Goal: Register for event/course: Register for event/course

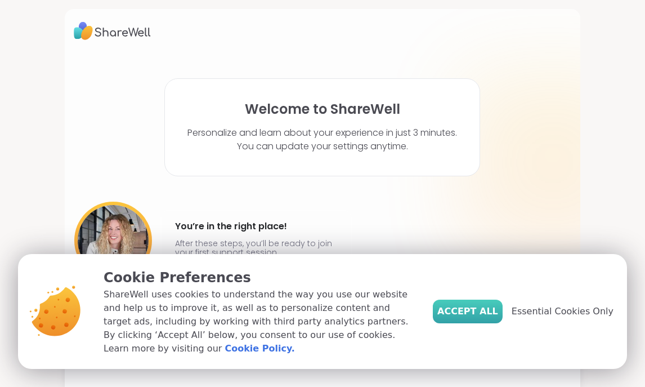
click at [472, 318] on span "Accept All" at bounding box center [467, 311] width 61 height 14
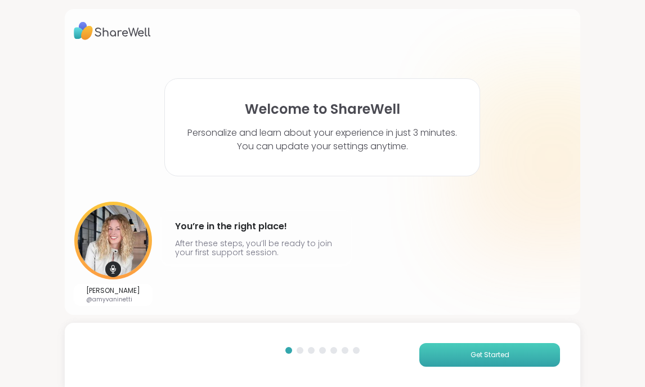
click at [476, 356] on span "Get Started" at bounding box center [489, 354] width 39 height 10
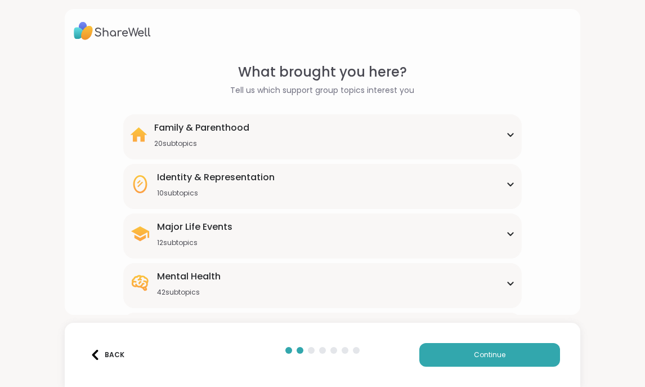
click at [397, 135] on div "Family & Parenthood 20 subtopics" at bounding box center [322, 134] width 385 height 27
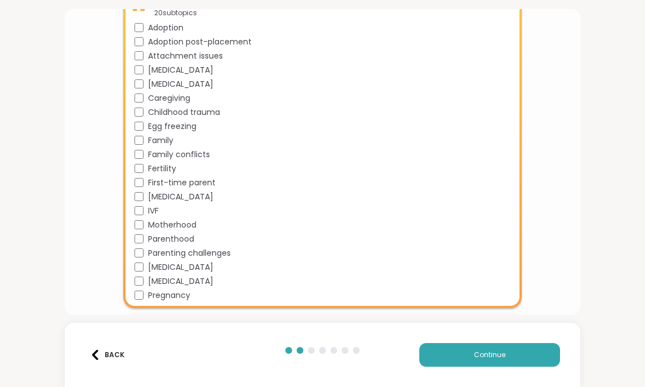
scroll to position [135, 0]
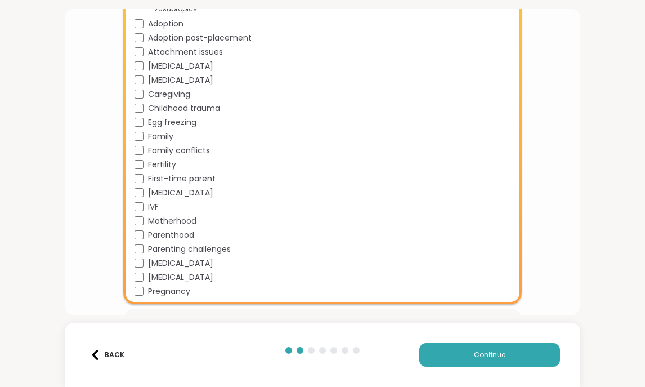
click at [174, 224] on span "Motherhood" at bounding box center [172, 221] width 48 height 12
click at [178, 232] on span "Parenthood" at bounding box center [171, 235] width 46 height 12
click at [157, 290] on span "Pregnancy" at bounding box center [169, 291] width 42 height 12
click at [477, 359] on span "Continue" at bounding box center [490, 354] width 32 height 10
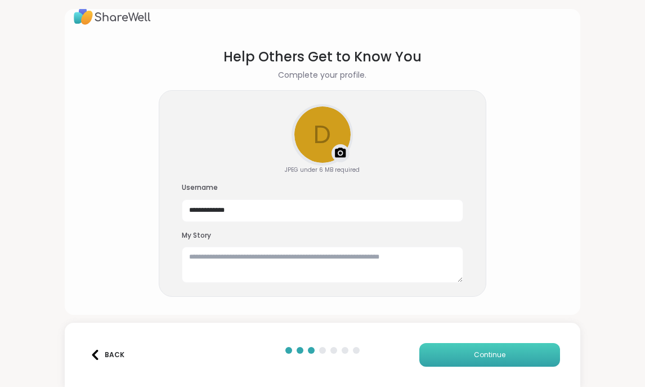
scroll to position [15, 0]
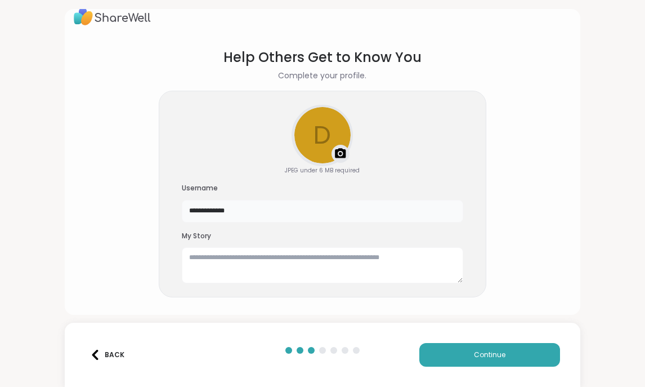
drag, startPoint x: 271, startPoint y: 207, endPoint x: 155, endPoint y: 189, distance: 117.3
click at [155, 189] on section "**********" at bounding box center [323, 172] width 498 height 268
type input "*"
type input "**********"
click at [286, 261] on textarea at bounding box center [322, 265] width 281 height 36
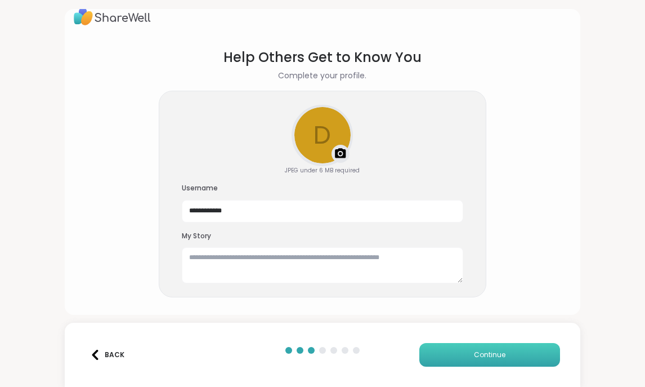
click at [454, 358] on button "Continue" at bounding box center [489, 355] width 141 height 24
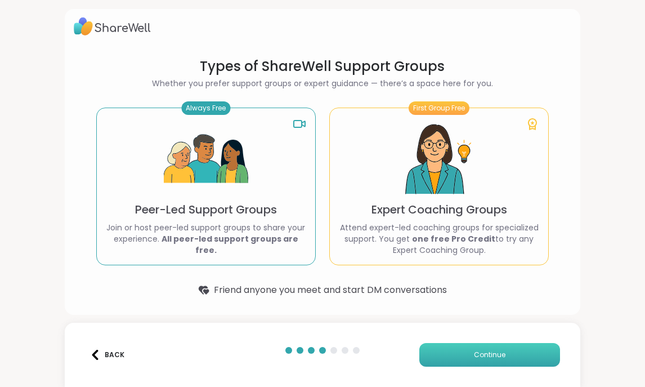
scroll to position [5, 0]
click at [226, 180] on img at bounding box center [206, 159] width 84 height 84
click at [419, 228] on p "Attend expert-led coaching groups for specialized support. You get one free Pro…" at bounding box center [439, 239] width 200 height 34
click at [449, 352] on button "Continue" at bounding box center [489, 355] width 141 height 24
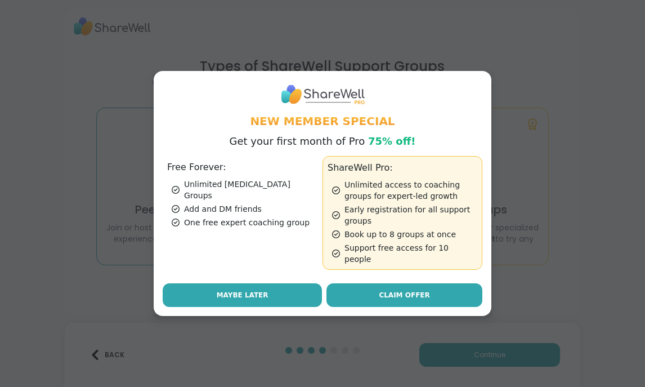
click at [259, 283] on button "Maybe Later" at bounding box center [242, 295] width 159 height 24
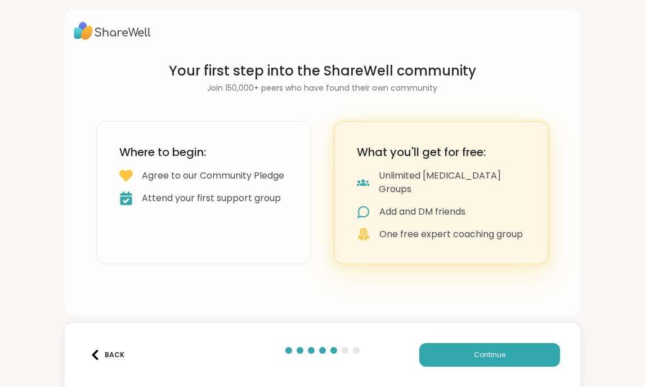
scroll to position [0, 0]
click at [252, 205] on div "Attend your first support group" at bounding box center [211, 198] width 139 height 14
click at [446, 357] on button "Continue" at bounding box center [489, 355] width 141 height 24
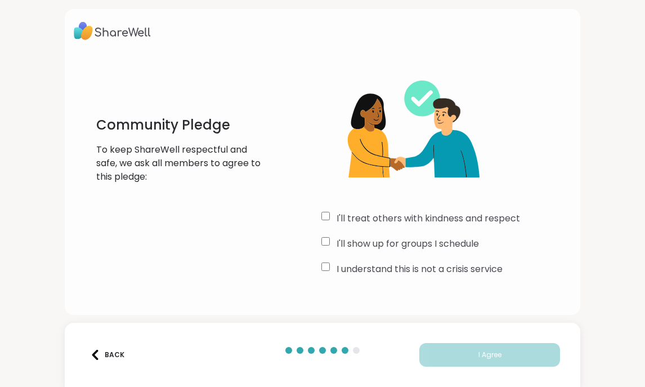
click at [434, 219] on label "I'll treat others with kindness and respect" at bounding box center [428, 219] width 183 height 14
click at [433, 237] on label "I'll show up for groups I schedule" at bounding box center [408, 244] width 142 height 14
click at [433, 266] on label "I understand this is not a crisis service" at bounding box center [420, 269] width 166 height 14
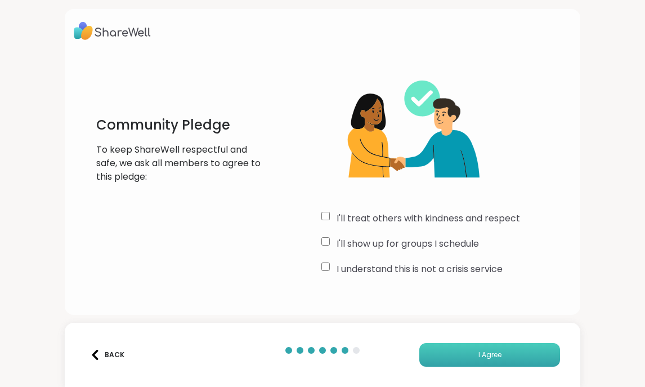
click at [453, 353] on button "I Agree" at bounding box center [489, 355] width 141 height 24
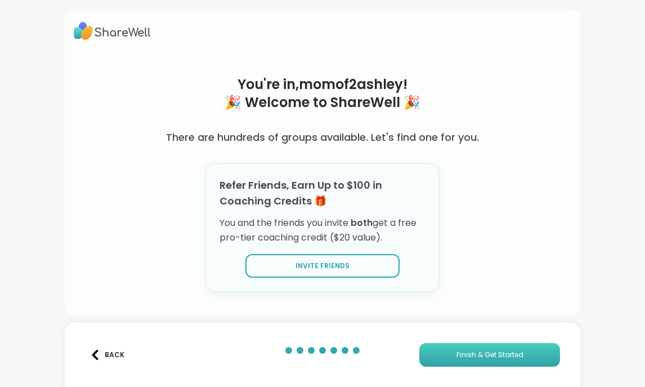
click at [453, 353] on button "Finish & Get Started" at bounding box center [489, 355] width 141 height 24
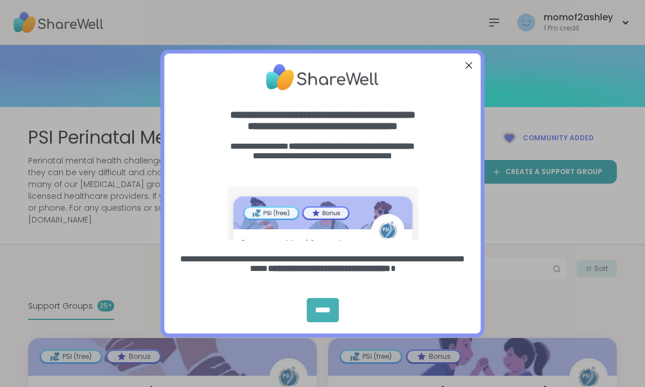
click at [322, 302] on div "*****" at bounding box center [323, 310] width 32 height 24
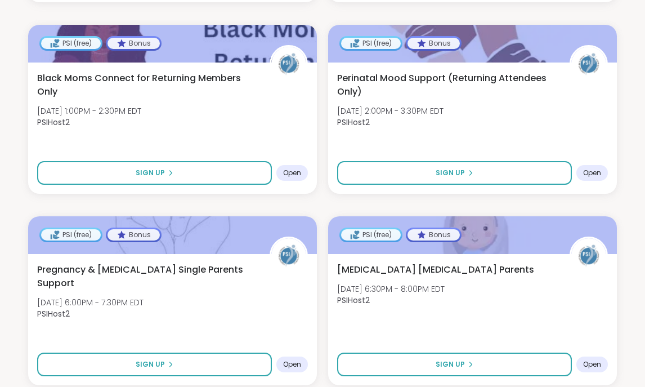
scroll to position [1822, 0]
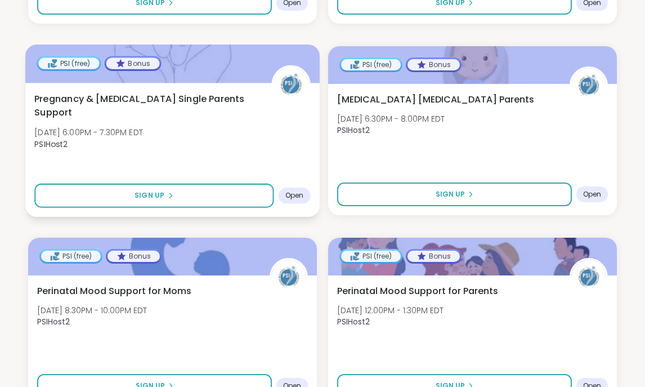
click at [219, 123] on div "Pregnancy & Postpartum Single Parents Support Thu, Oct 16 | 6:00PM - 7:30PM EDT…" at bounding box center [172, 124] width 276 height 64
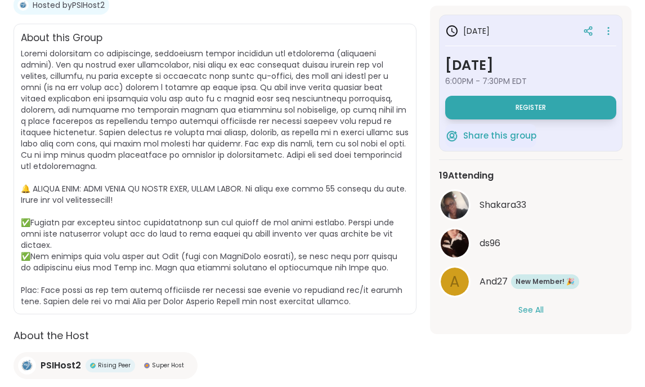
scroll to position [286, 0]
click at [535, 312] on button "See All" at bounding box center [530, 310] width 25 height 12
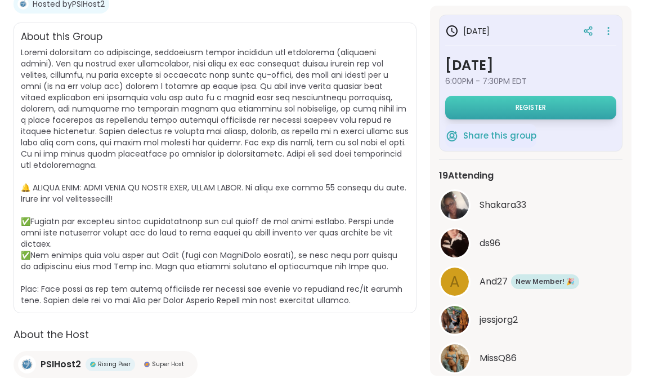
click at [528, 104] on span "Register" at bounding box center [530, 107] width 30 height 9
select select "**"
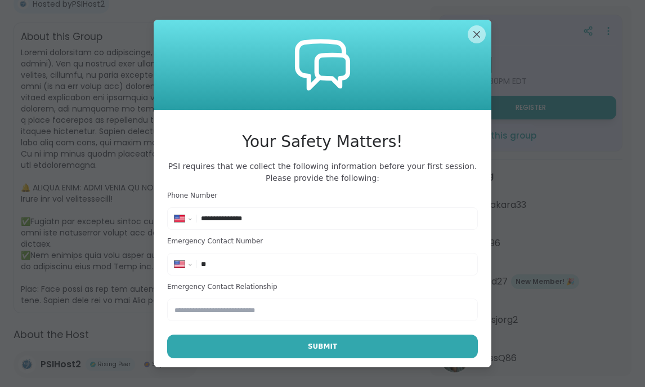
type input "**********"
click at [240, 316] on input "text" at bounding box center [322, 309] width 311 height 23
type input "***"
click at [248, 265] on input "**" at bounding box center [336, 263] width 270 height 11
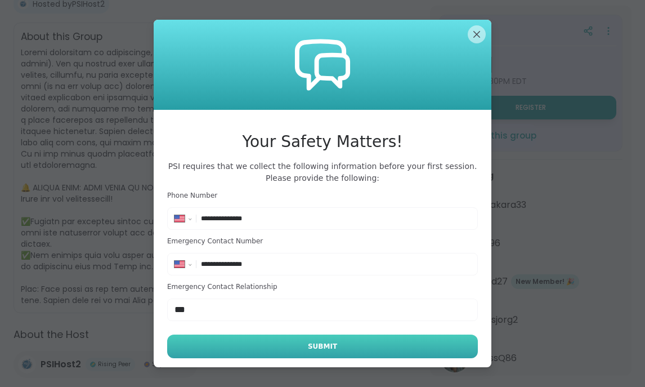
type input "**********"
click at [266, 339] on button "Submit" at bounding box center [322, 346] width 311 height 24
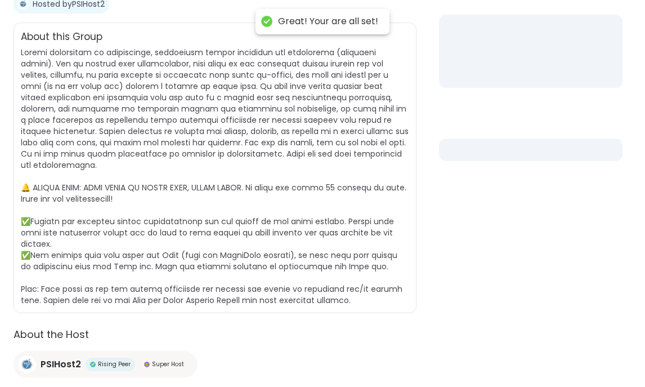
select select "**"
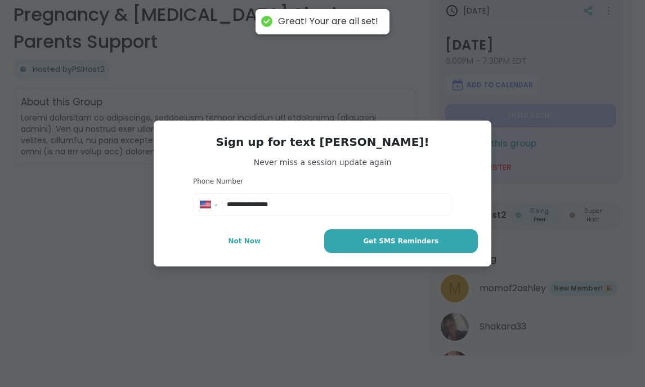
scroll to position [185, 0]
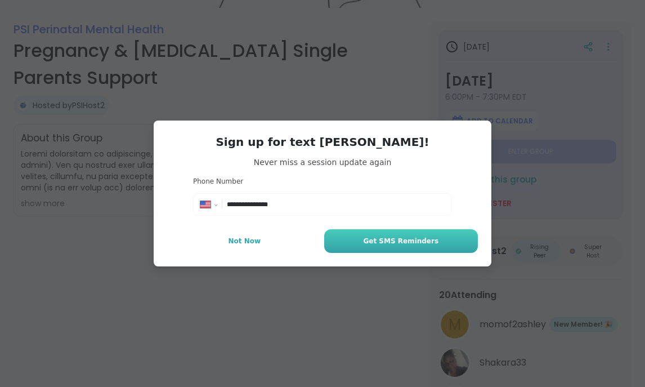
click at [357, 243] on button "Get SMS Reminders" at bounding box center [401, 241] width 154 height 24
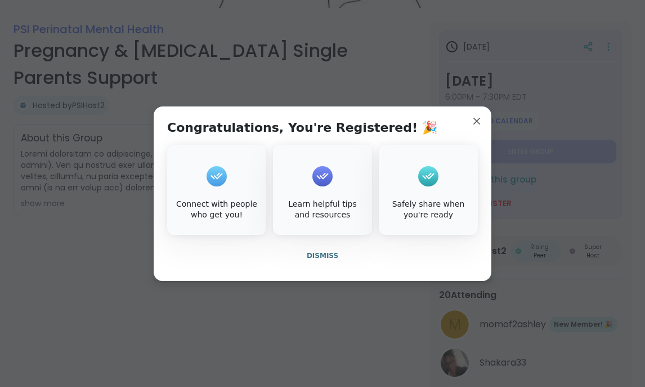
click at [209, 205] on div "Connect with people who get you!" at bounding box center [216, 210] width 95 height 22
click at [322, 254] on span "Dismiss" at bounding box center [323, 256] width 32 height 8
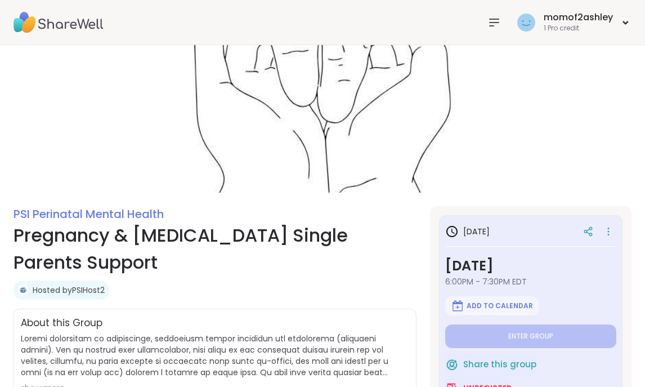
scroll to position [0, 0]
click at [61, 30] on img at bounding box center [59, 22] width 90 height 39
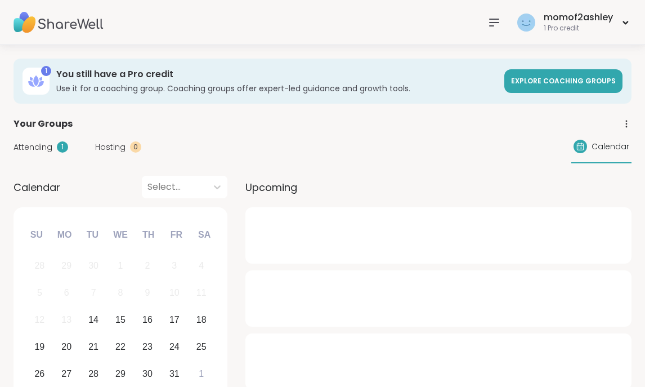
click at [61, 30] on img at bounding box center [59, 22] width 90 height 39
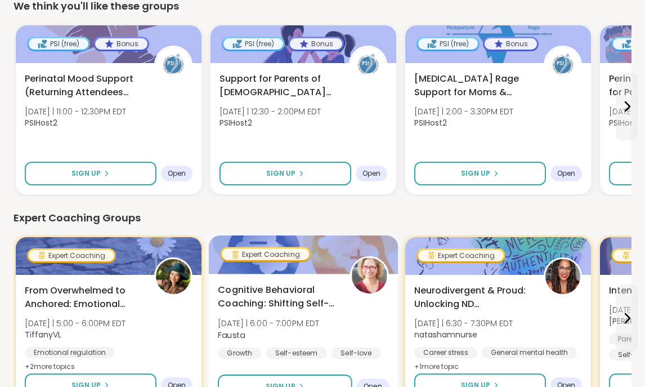
scroll to position [417, 0]
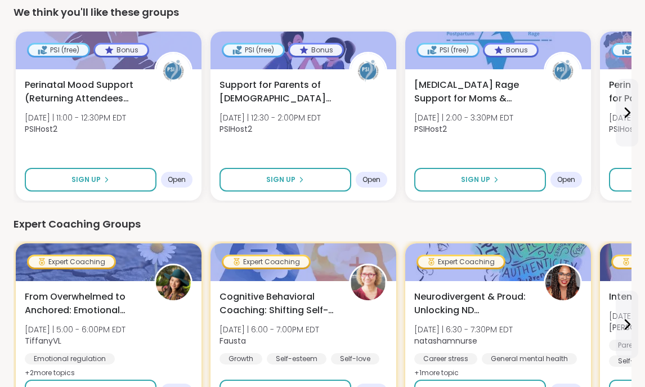
click at [161, 16] on div "We think you'll like these groups" at bounding box center [323, 13] width 618 height 16
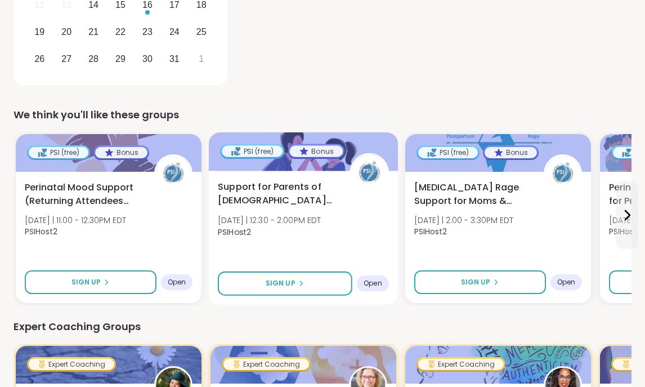
scroll to position [315, 0]
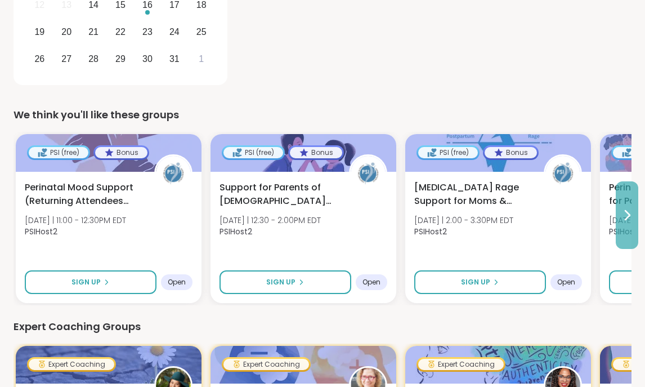
click at [622, 217] on icon at bounding box center [627, 215] width 14 height 14
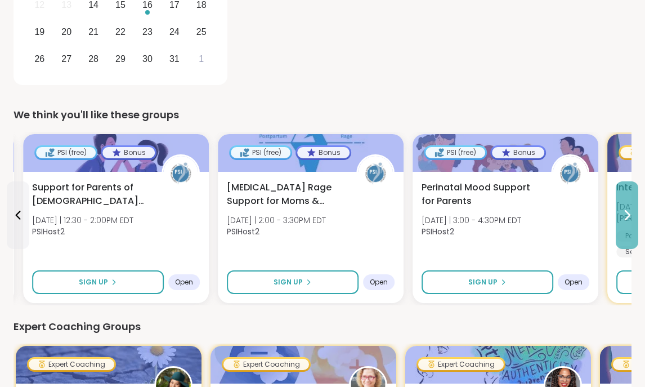
click at [622, 217] on icon at bounding box center [627, 215] width 14 height 14
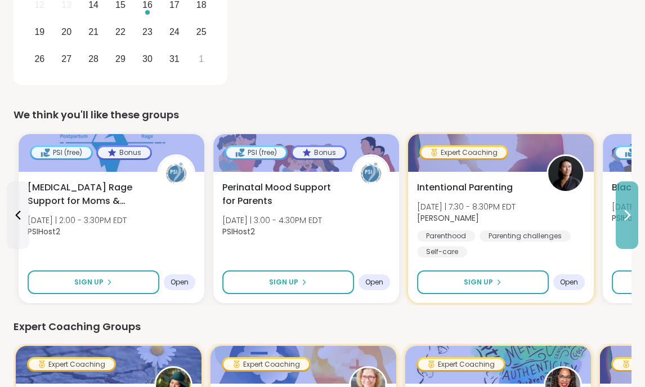
click at [622, 217] on icon at bounding box center [627, 215] width 14 height 14
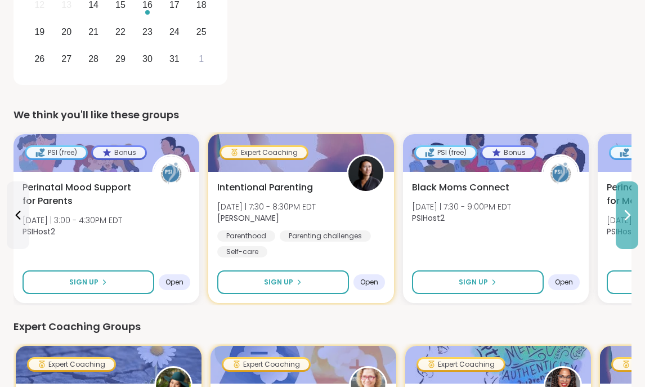
scroll to position [0, 0]
click at [622, 218] on icon at bounding box center [627, 215] width 14 height 14
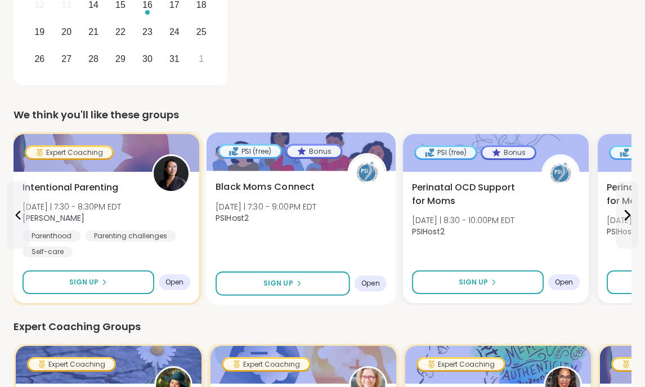
click at [247, 209] on span "Tue 10/14 | 7:30 - 9:00PM EDT" at bounding box center [266, 205] width 101 height 11
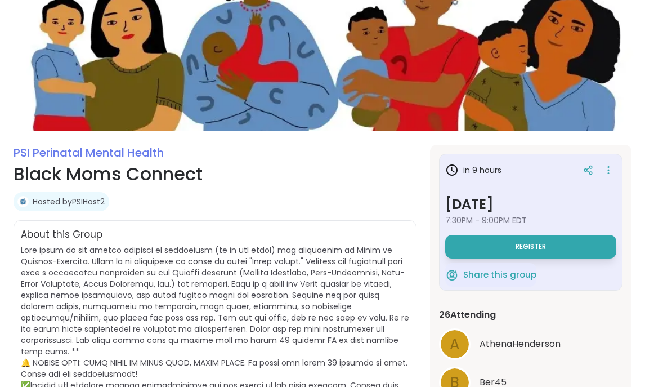
scroll to position [35, 0]
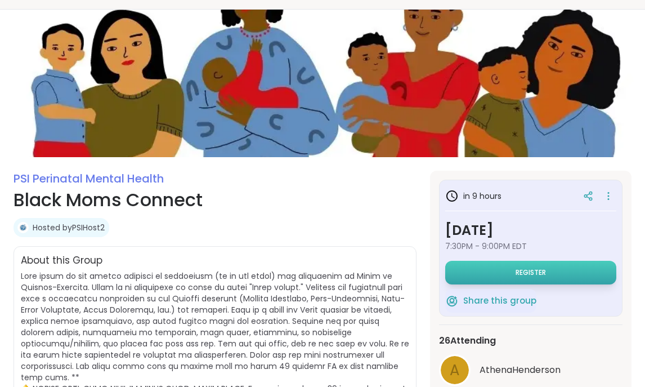
click at [569, 275] on button "Register" at bounding box center [530, 273] width 171 height 24
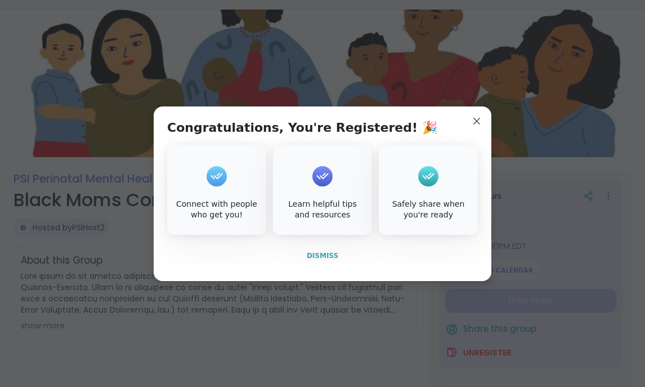
click at [328, 250] on span "Dismiss" at bounding box center [323, 255] width 32 height 10
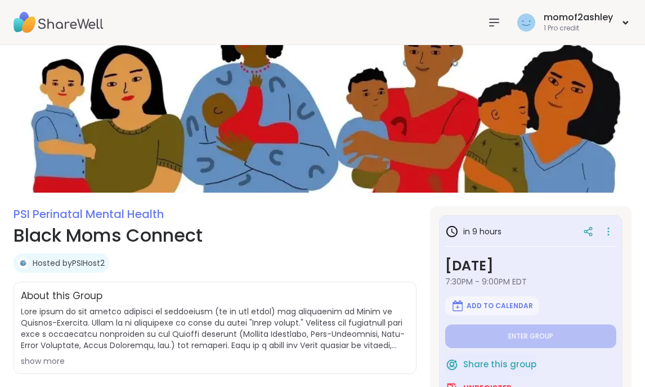
scroll to position [0, 0]
click at [97, 219] on link "PSI Perinatal Mental Health" at bounding box center [89, 214] width 150 height 16
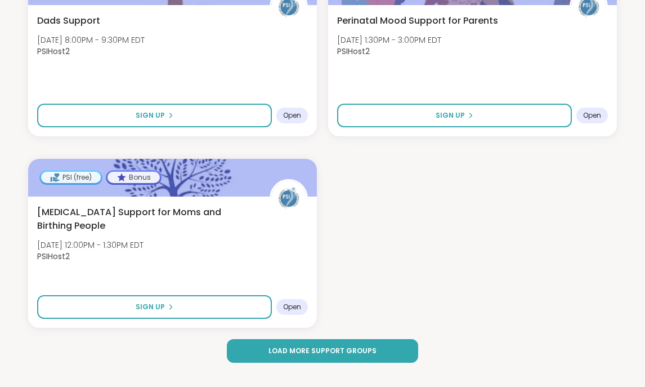
scroll to position [2474, 0]
